Goal: Information Seeking & Learning: Learn about a topic

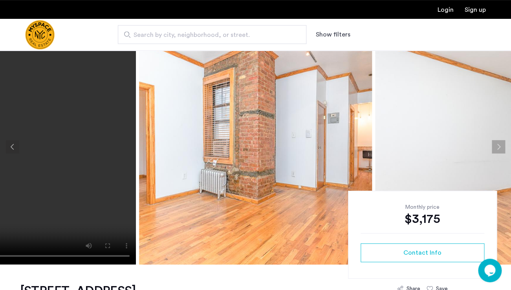
scroll to position [19, 0]
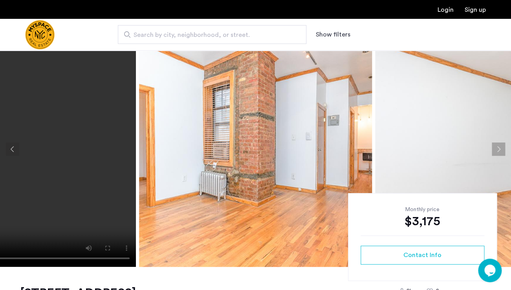
click at [497, 147] on button "Next apartment" at bounding box center [498, 149] width 13 height 13
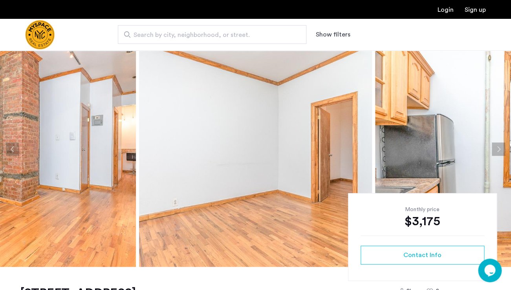
click at [497, 147] on button "Next apartment" at bounding box center [498, 149] width 13 height 13
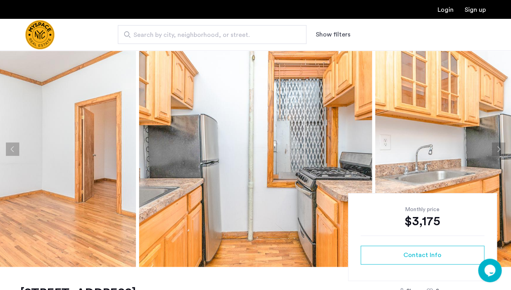
click at [497, 147] on button "Next apartment" at bounding box center [498, 149] width 13 height 13
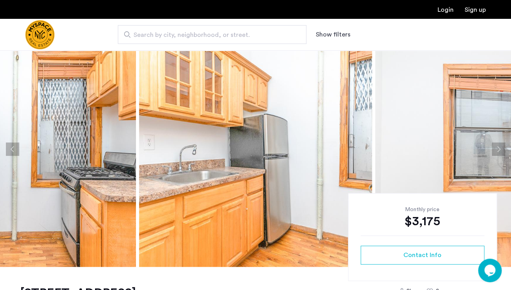
click at [497, 147] on button "Next apartment" at bounding box center [498, 149] width 13 height 13
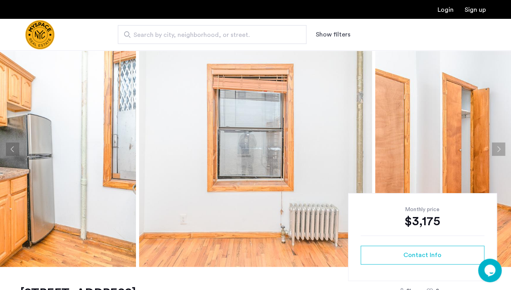
click at [497, 147] on button "Next apartment" at bounding box center [498, 149] width 13 height 13
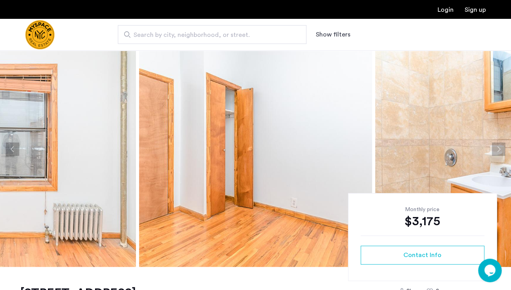
click at [497, 147] on button "Next apartment" at bounding box center [498, 149] width 13 height 13
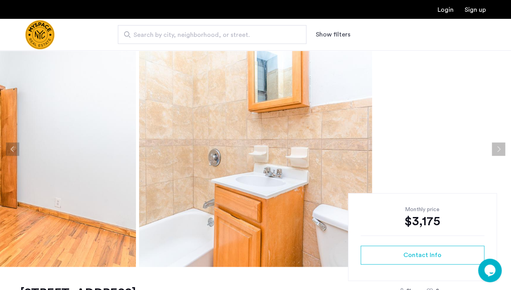
click at [497, 147] on button "Next apartment" at bounding box center [498, 149] width 13 height 13
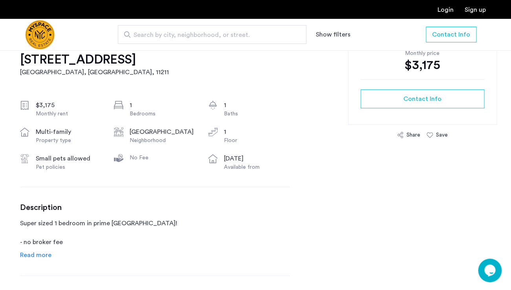
scroll to position [245, 0]
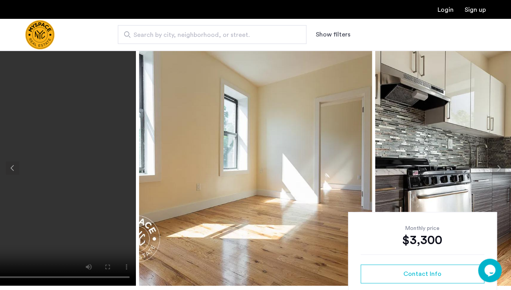
click at [249, 187] on img at bounding box center [255, 168] width 233 height 236
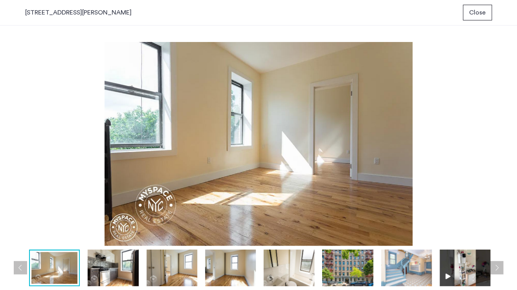
click at [463, 269] on img at bounding box center [464, 268] width 51 height 37
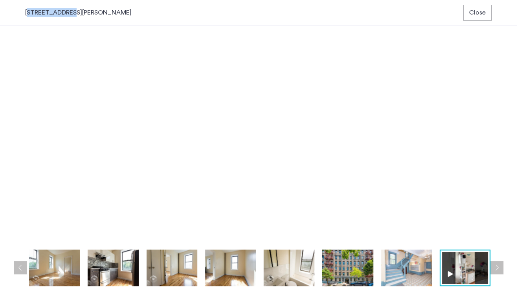
drag, startPoint x: 18, startPoint y: 13, endPoint x: 66, endPoint y: 14, distance: 47.5
click at [66, 14] on div "322 Rodney St, Unit 21 Close" at bounding box center [258, 13] width 517 height 26
copy div "322 Rodney St"
click at [474, 12] on span "Close" at bounding box center [477, 12] width 16 height 9
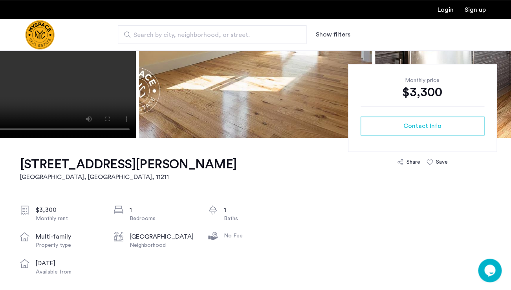
scroll to position [157, 0]
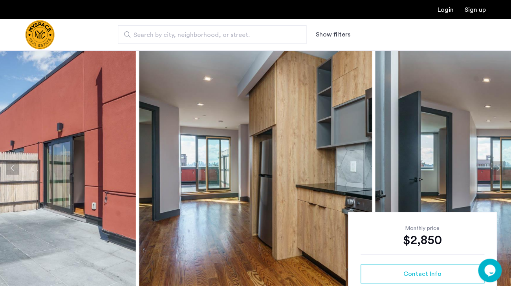
click at [84, 187] on img at bounding box center [19, 168] width 233 height 236
click at [497, 171] on button "Next apartment" at bounding box center [498, 167] width 13 height 13
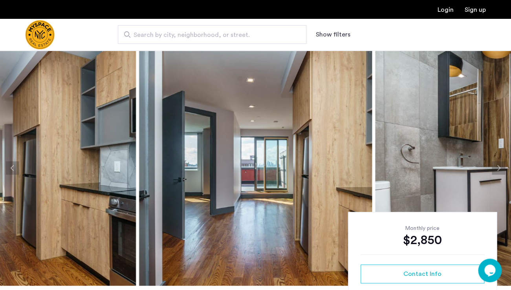
click at [497, 166] on button "Next apartment" at bounding box center [498, 167] width 13 height 13
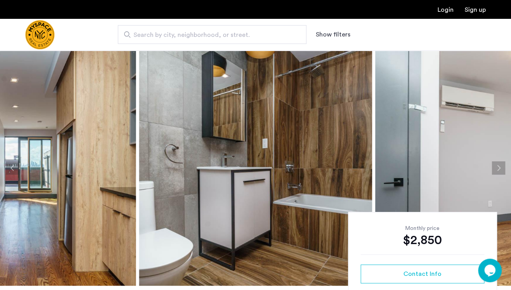
click at [497, 166] on button "Next apartment" at bounding box center [498, 167] width 13 height 13
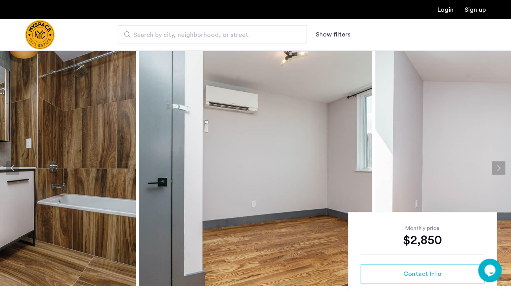
click at [497, 166] on button "Next apartment" at bounding box center [498, 167] width 13 height 13
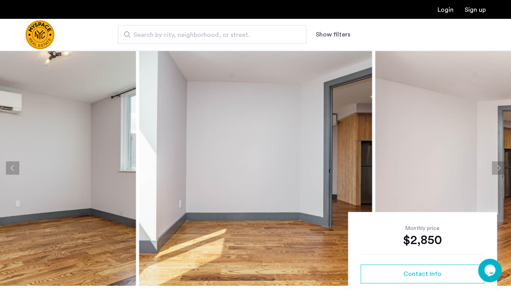
click at [497, 166] on button "Next apartment" at bounding box center [498, 167] width 13 height 13
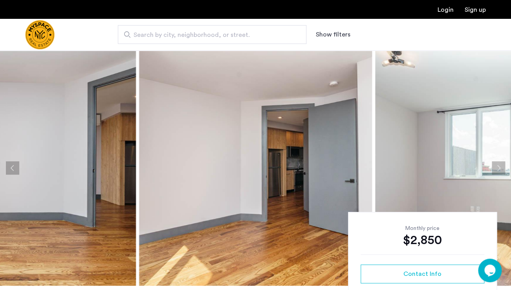
click at [497, 166] on button "Next apartment" at bounding box center [498, 167] width 13 height 13
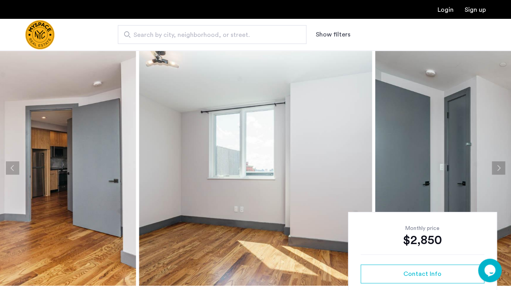
click at [497, 166] on button "Next apartment" at bounding box center [498, 167] width 13 height 13
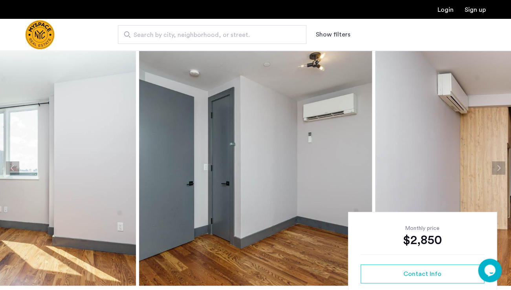
click at [497, 166] on button "Next apartment" at bounding box center [498, 167] width 13 height 13
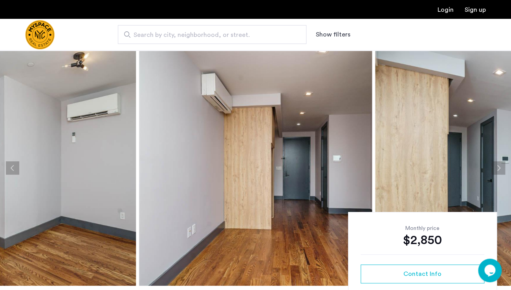
click at [497, 166] on button "Next apartment" at bounding box center [498, 167] width 13 height 13
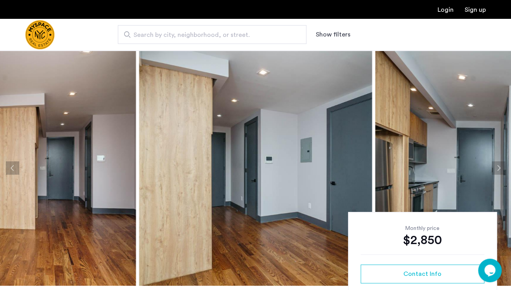
click at [497, 166] on button "Next apartment" at bounding box center [498, 167] width 13 height 13
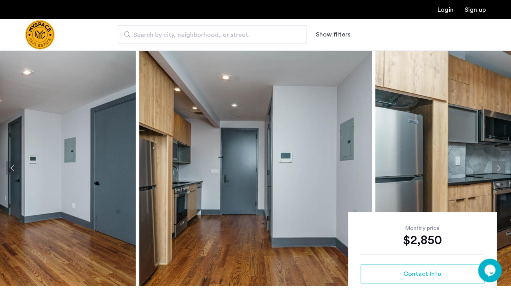
click at [497, 166] on button "Next apartment" at bounding box center [498, 167] width 13 height 13
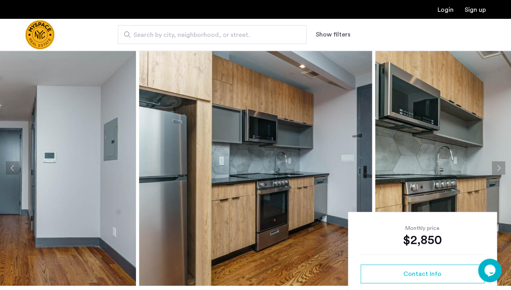
click at [497, 166] on button "Next apartment" at bounding box center [498, 167] width 13 height 13
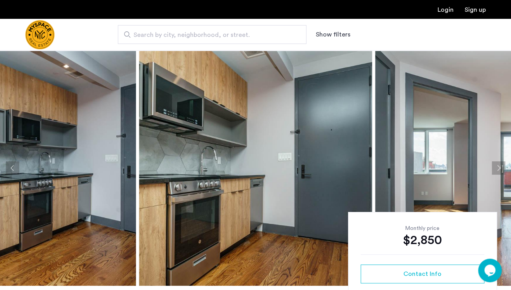
click at [497, 166] on button "Next apartment" at bounding box center [498, 167] width 13 height 13
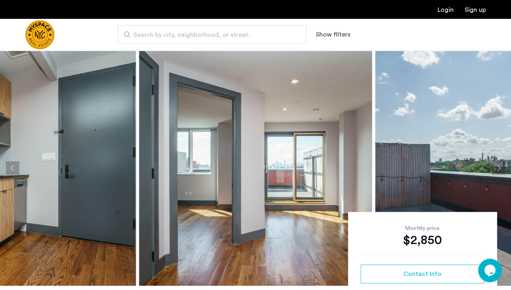
click at [497, 166] on button "Next apartment" at bounding box center [498, 167] width 13 height 13
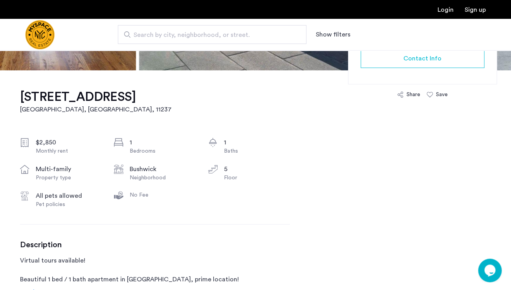
scroll to position [201, 0]
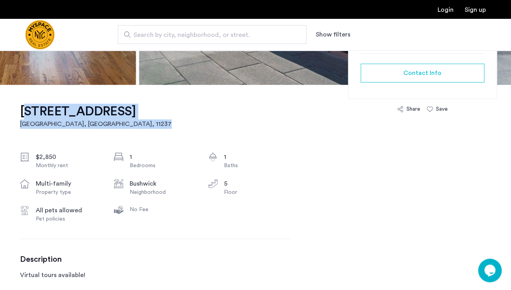
drag, startPoint x: 19, startPoint y: 108, endPoint x: 79, endPoint y: 123, distance: 61.9
copy link "1461 Gates Ave, Unit 5G Brooklyn, NY , 11237"
